Goal: Information Seeking & Learning: Find specific fact

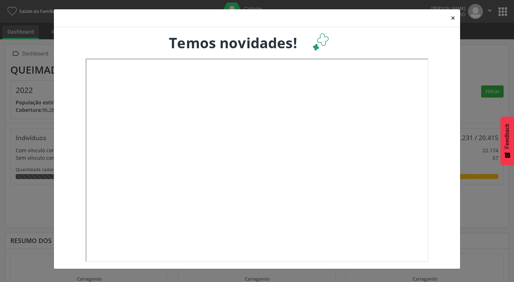
click at [455, 16] on button "×" at bounding box center [453, 17] width 14 height 17
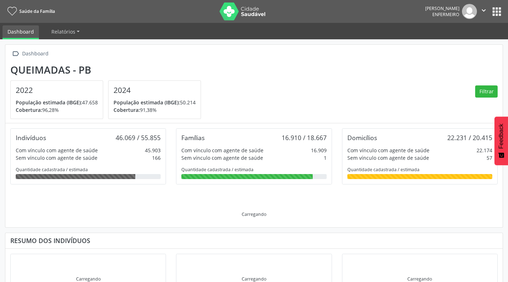
click at [497, 12] on button "apps" at bounding box center [497, 11] width 12 height 12
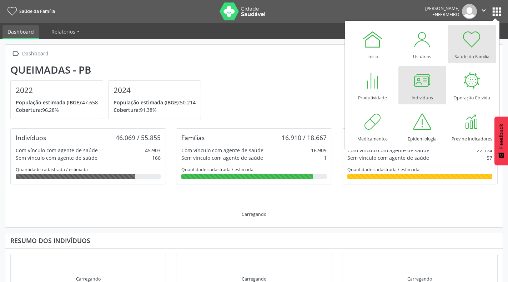
click at [422, 81] on div at bounding box center [422, 80] width 21 height 21
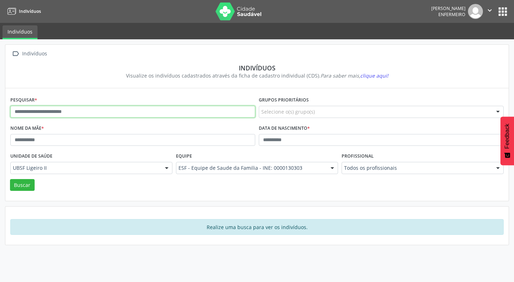
click at [108, 111] on input "text" at bounding box center [132, 112] width 245 height 12
type input "**********"
click at [10, 179] on button "Buscar" at bounding box center [22, 185] width 25 height 12
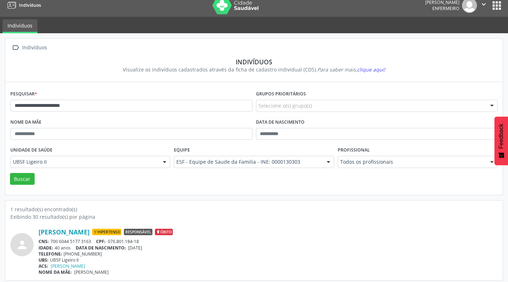
scroll to position [10, 0]
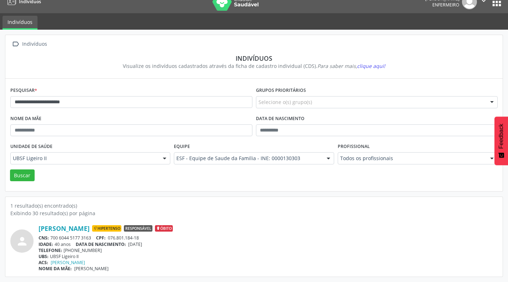
drag, startPoint x: 94, startPoint y: 238, endPoint x: 51, endPoint y: 239, distance: 42.5
click at [51, 239] on div "CNS: 700 6044 5177 3163 CPF: 076.801.184-18" at bounding box center [268, 238] width 459 height 6
copy div "700 6044 5177 3163"
drag, startPoint x: 36, startPoint y: 229, endPoint x: 120, endPoint y: 230, distance: 83.6
click at [120, 230] on div "person Ana Paula de Queiroz Cruz Hipertenso Responsável Óbito CNS: 700 6044 517…" at bounding box center [253, 247] width 487 height 47
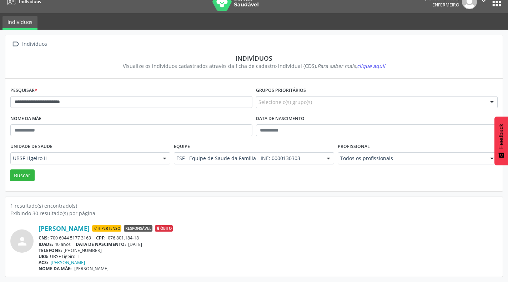
copy div "Ana Paula de Queiroz Cruz"
click at [142, 260] on div "ACS: Suenia Rodrigues de Araujo Alves" at bounding box center [268, 262] width 459 height 6
drag, startPoint x: 52, startPoint y: 239, endPoint x: 92, endPoint y: 238, distance: 39.6
click at [92, 238] on div "CNS: 700 6044 5177 3163 CPF: 076.801.184-18" at bounding box center [268, 238] width 459 height 6
copy div "700 6044 5177 3163"
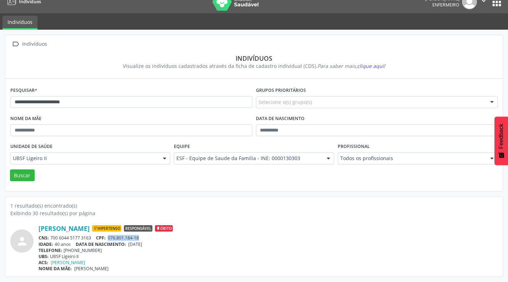
drag, startPoint x: 110, startPoint y: 237, endPoint x: 141, endPoint y: 237, distance: 31.4
click at [141, 237] on div "CNS: 700 6044 5177 3163 CPF: 076.801.184-18" at bounding box center [268, 238] width 459 height 6
copy span "076.801.184-18"
click at [148, 254] on div "UBS: UBSF Ligeiro II" at bounding box center [268, 256] width 459 height 6
